Goal: Transaction & Acquisition: Purchase product/service

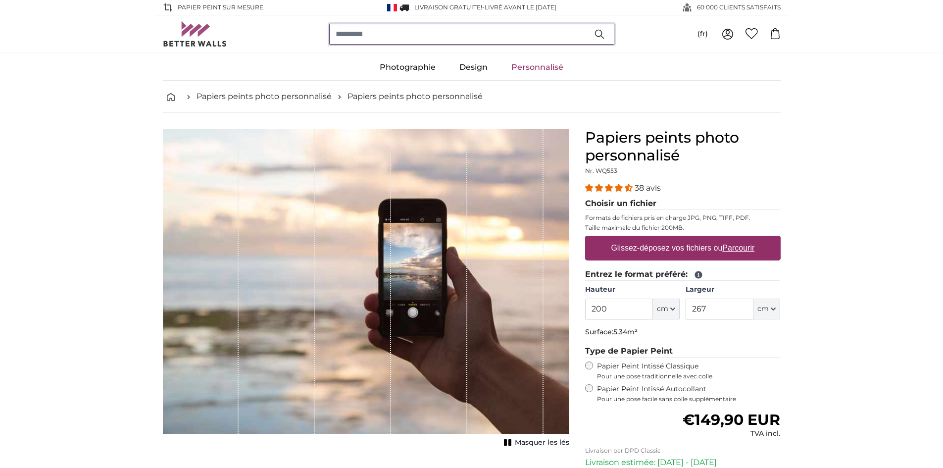
click at [392, 36] on input "search" at bounding box center [471, 34] width 285 height 21
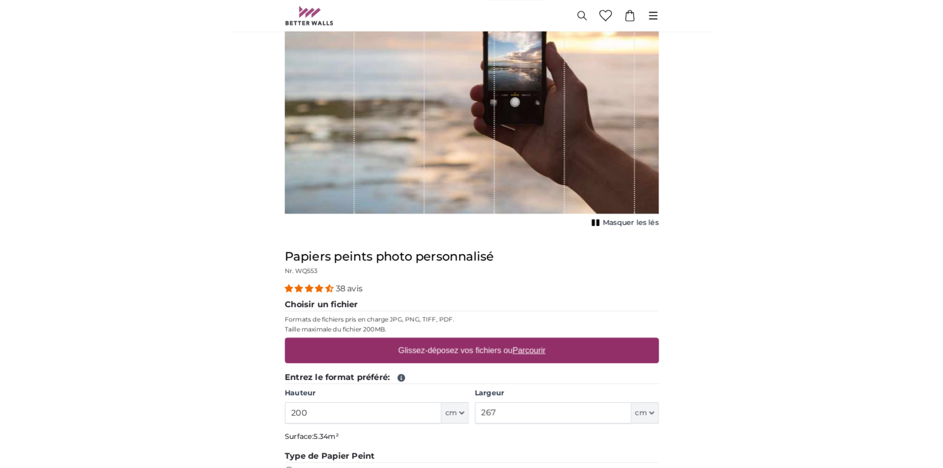
scroll to position [149, 0]
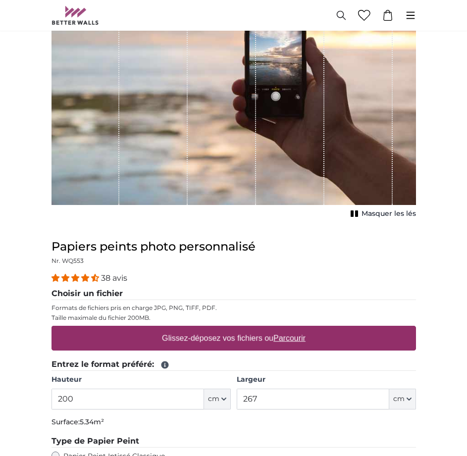
click at [295, 339] on u "Parcourir" at bounding box center [289, 338] width 32 height 8
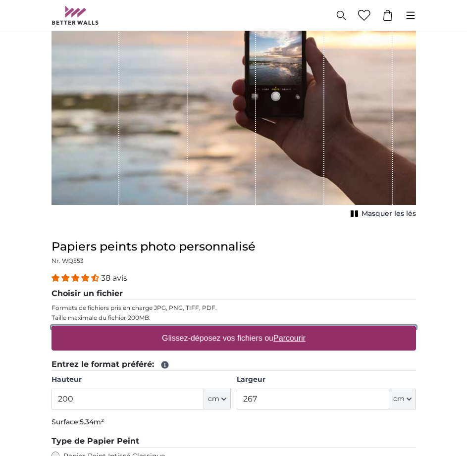
click at [295, 329] on input "Glissez-déposez vos fichiers ou Parcourir" at bounding box center [233, 327] width 364 height 3
type input "**********"
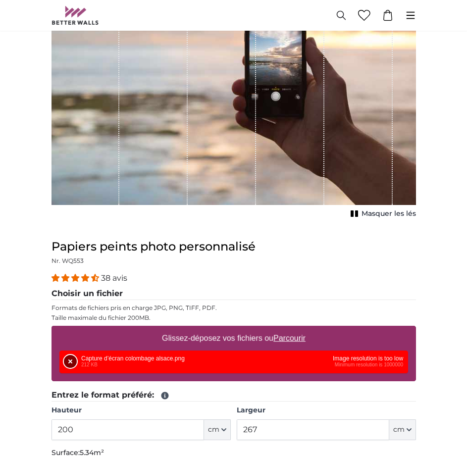
click at [67, 359] on button "Supprimer" at bounding box center [70, 361] width 13 height 13
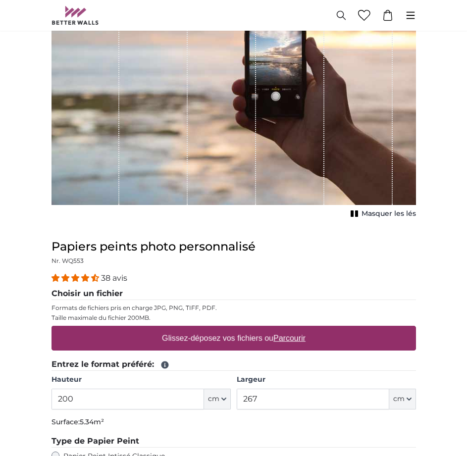
click at [284, 340] on u "Parcourir" at bounding box center [289, 338] width 32 height 8
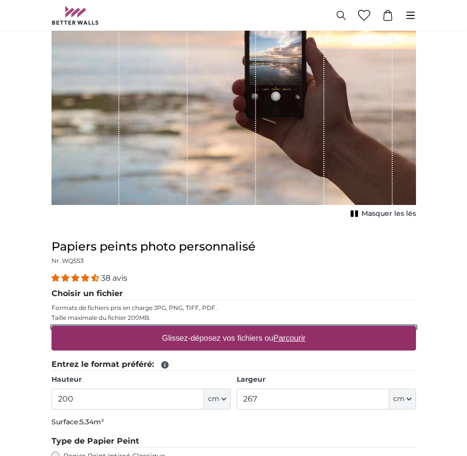
click at [284, 329] on input "Glissez-déposez vos fichiers ou Parcourir" at bounding box center [233, 327] width 364 height 3
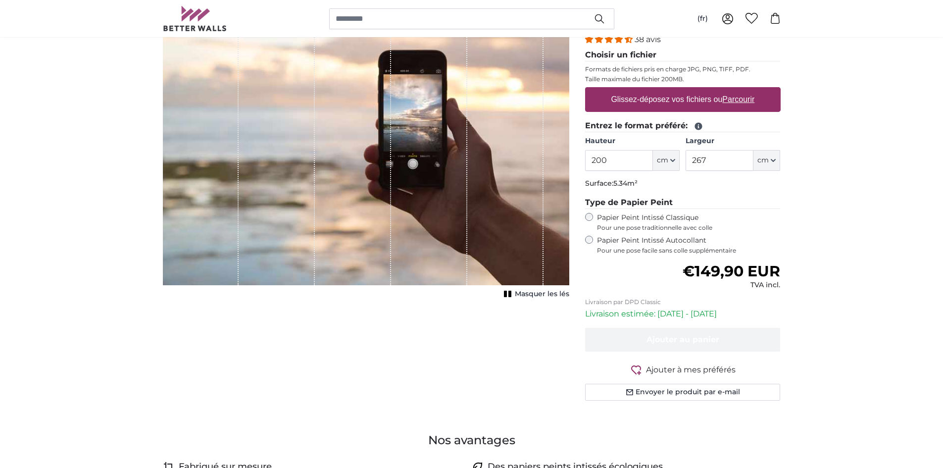
click at [742, 99] on u "Parcourir" at bounding box center [738, 99] width 32 height 8
click at [742, 90] on input "Glissez-déposez vos fichiers ou Parcourir" at bounding box center [683, 88] width 196 height 3
type input "**********"
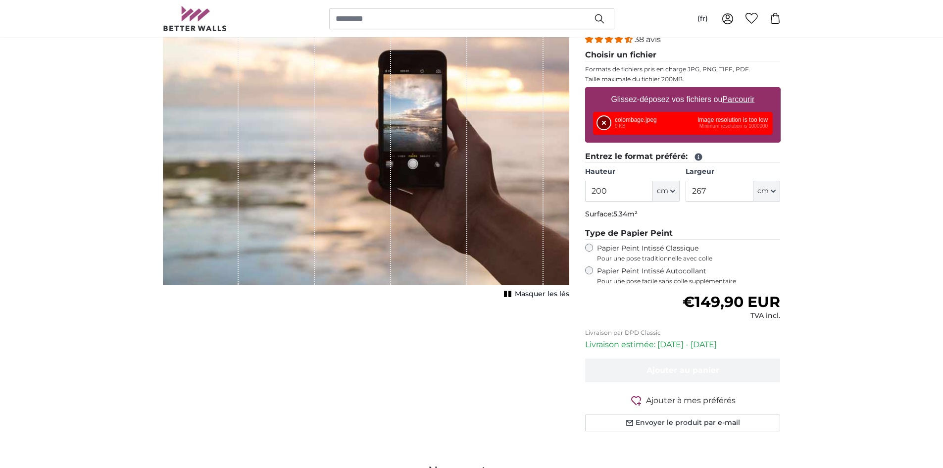
click at [604, 120] on button "Supprimer" at bounding box center [604, 122] width 13 height 13
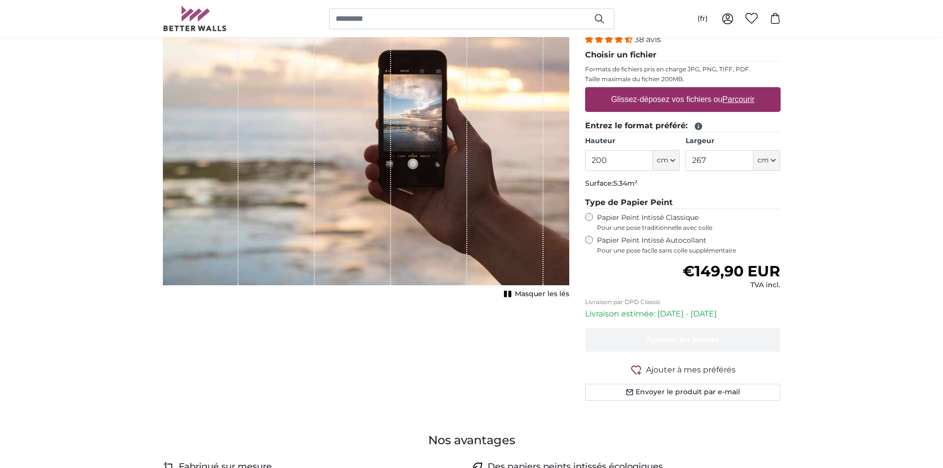
click at [743, 96] on u "Parcourir" at bounding box center [738, 99] width 32 height 8
click at [743, 90] on input "Glissez-déposez vos fichiers ou Parcourir" at bounding box center [683, 88] width 196 height 3
type input "**********"
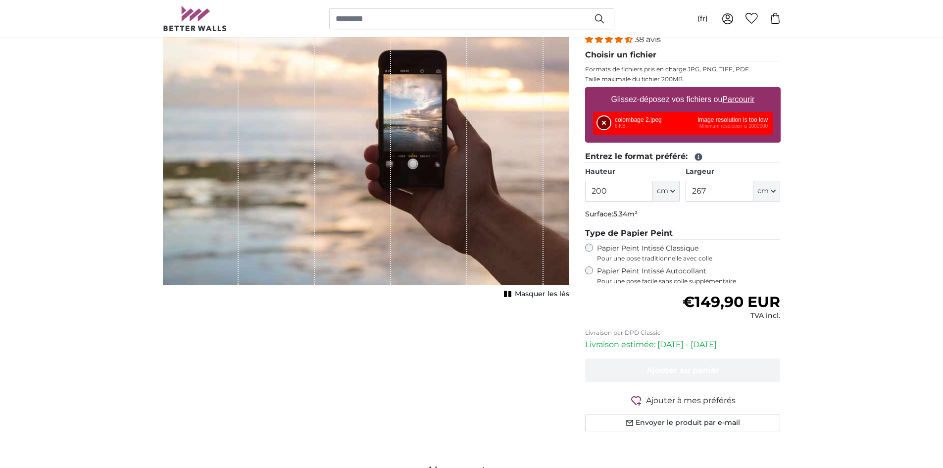
click at [602, 124] on button "Supprimer" at bounding box center [604, 122] width 13 height 13
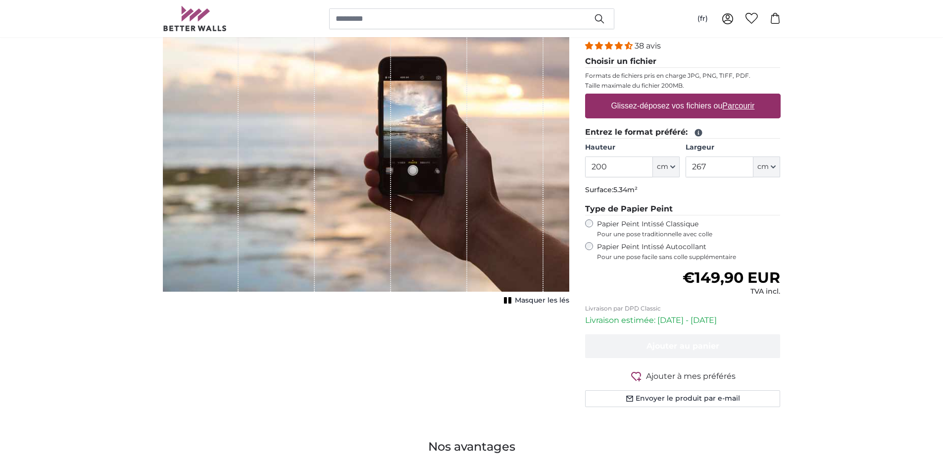
scroll to position [0, 0]
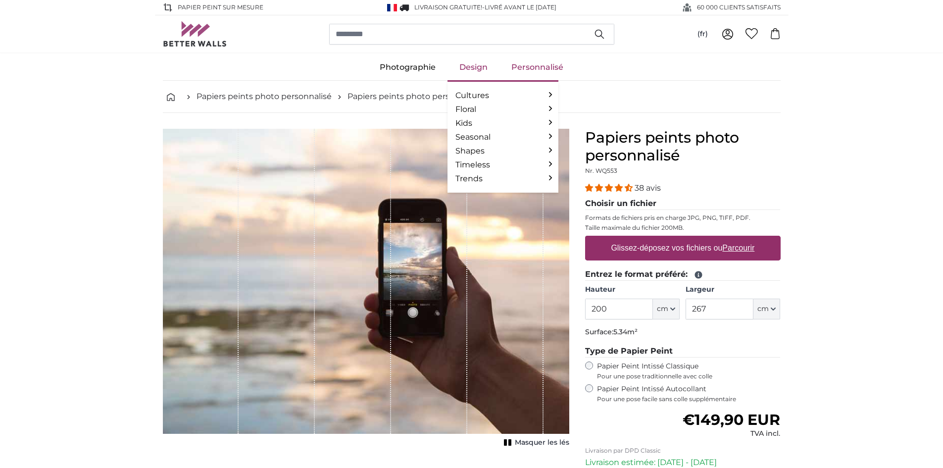
click at [479, 69] on link "Design" at bounding box center [474, 67] width 52 height 26
